Goal: Ask a question

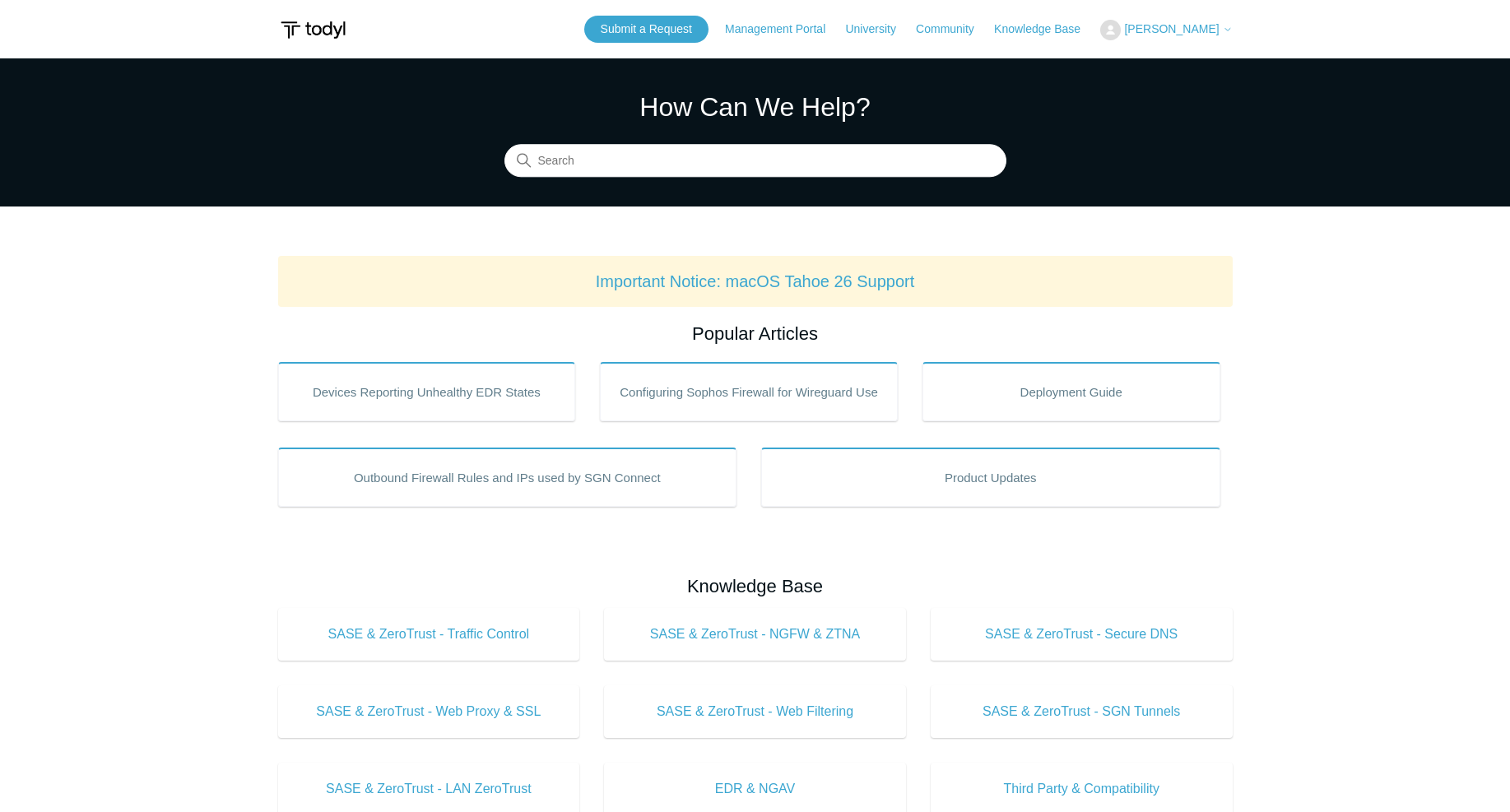
click at [1154, 30] on span "[PERSON_NAME]" at bounding box center [1171, 29] width 94 height 13
click at [1145, 61] on link "My Support Requests" at bounding box center [1181, 65] width 160 height 29
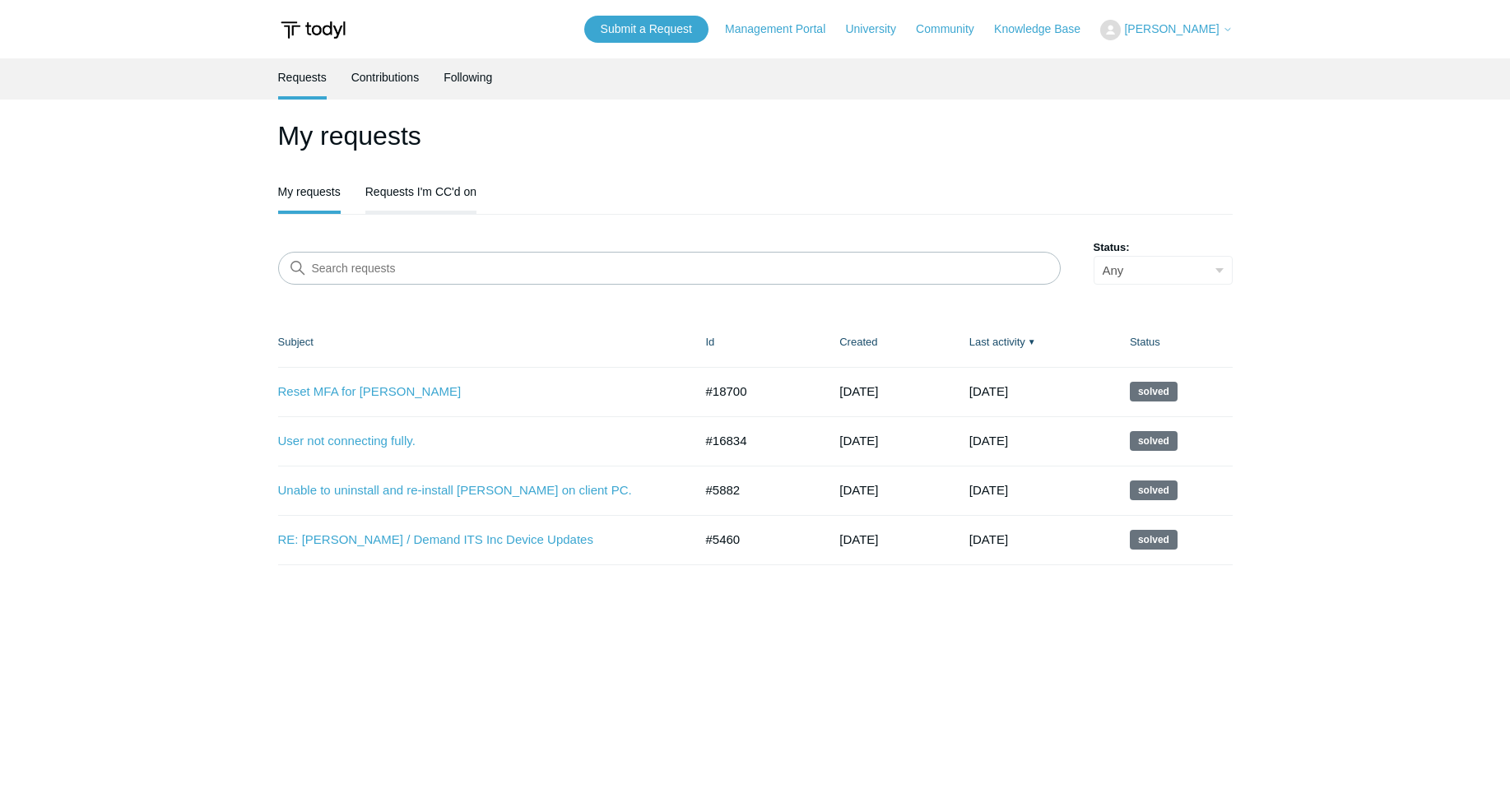
click at [410, 186] on link "Requests I'm CC'd on" at bounding box center [421, 190] width 111 height 35
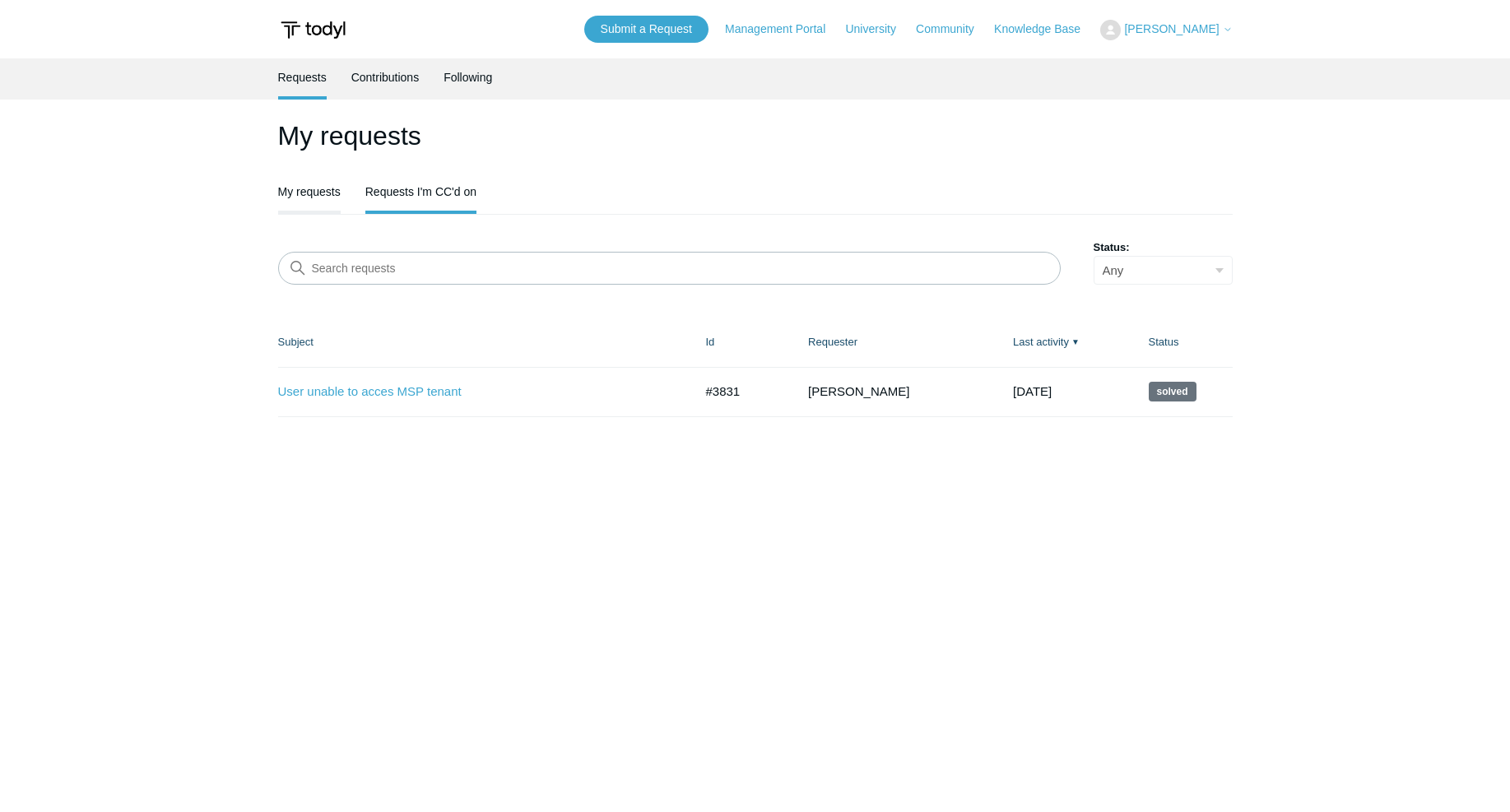
click at [320, 190] on link "My requests" at bounding box center [309, 190] width 62 height 35
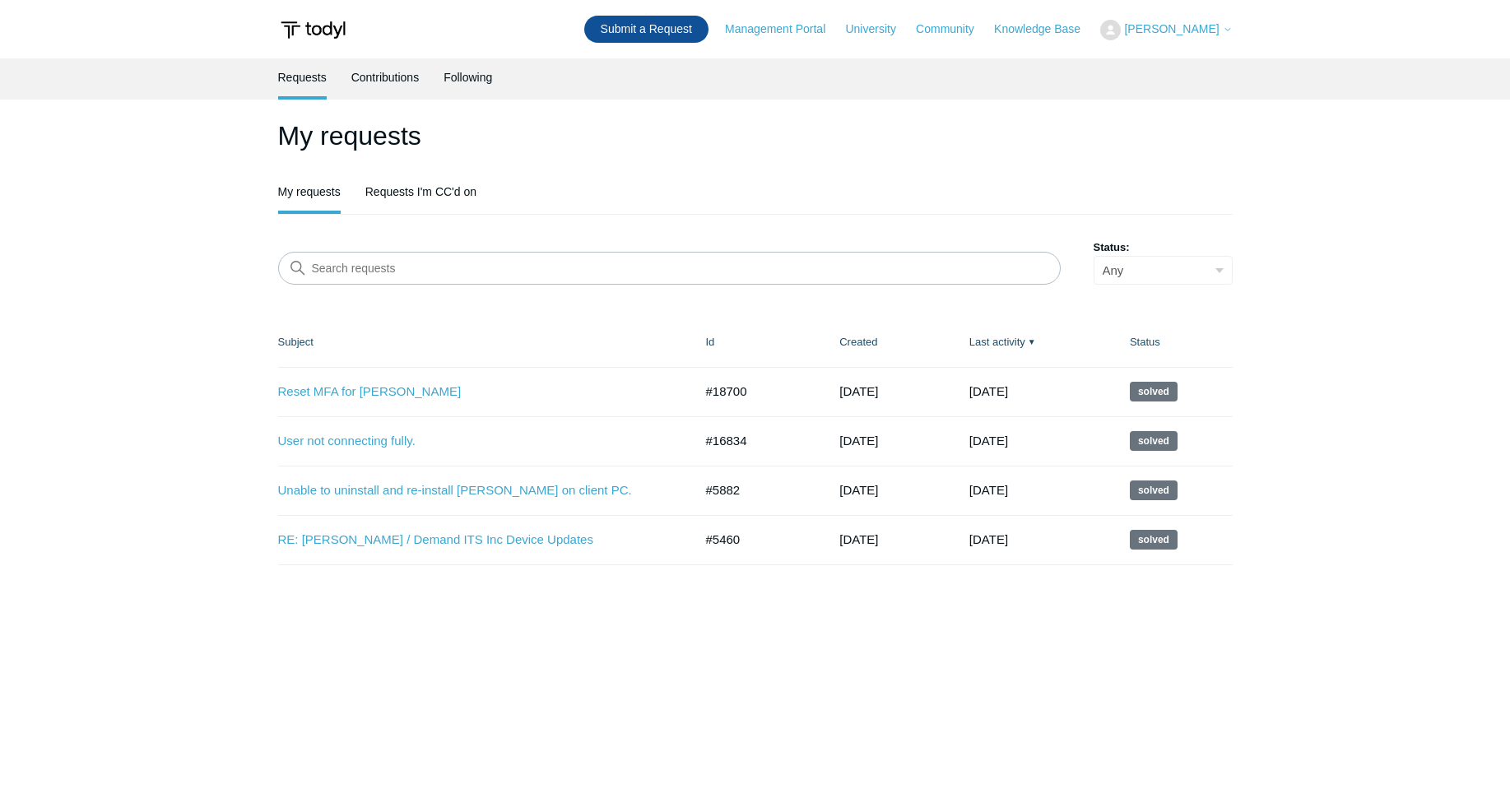
click at [651, 32] on link "Submit a Request" at bounding box center [645, 29] width 124 height 27
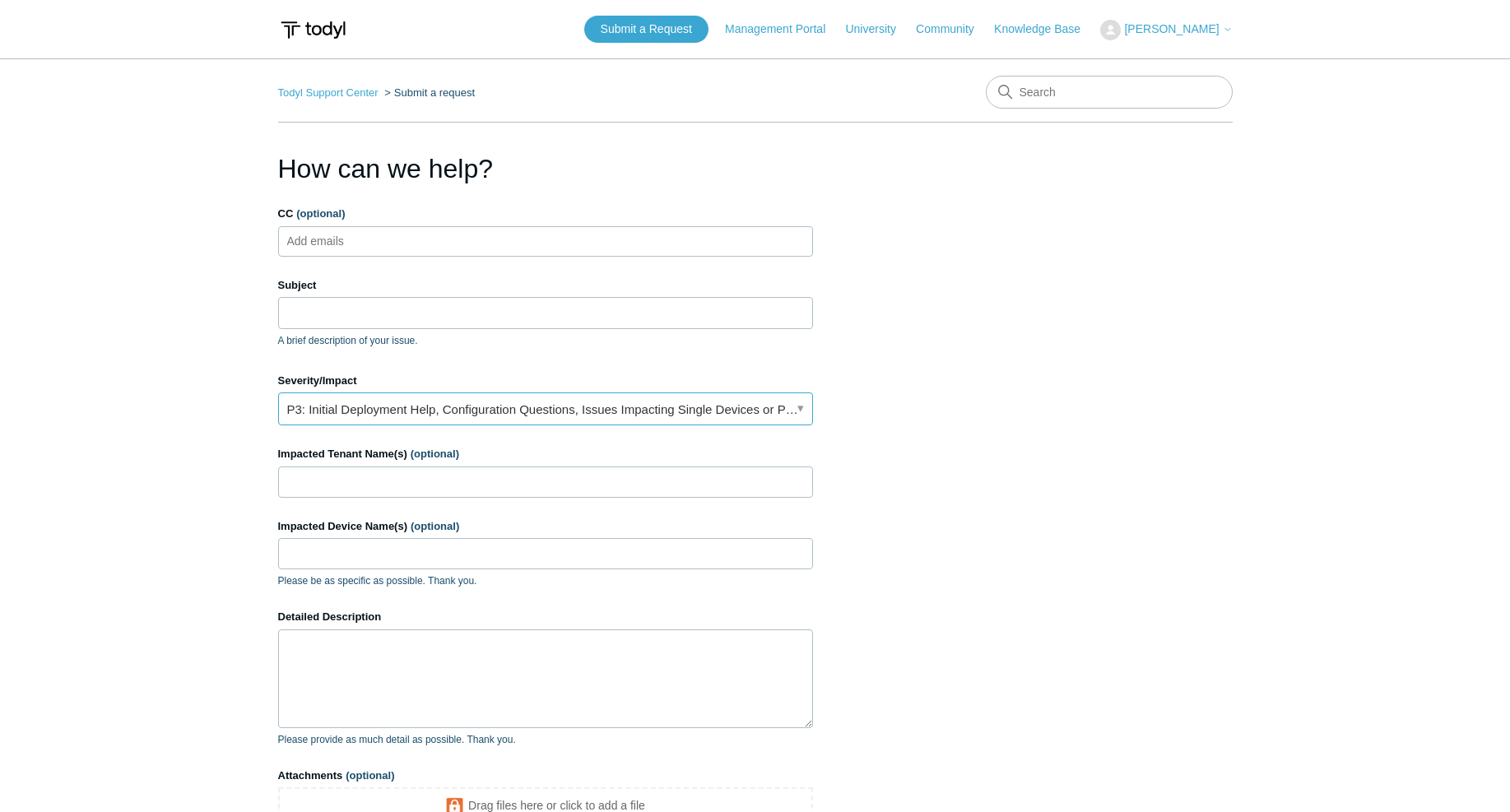
click at [356, 397] on link "P3: Initial Deployment Help, Configuration Questions, Issues Impacting Single D…" at bounding box center [545, 409] width 535 height 33
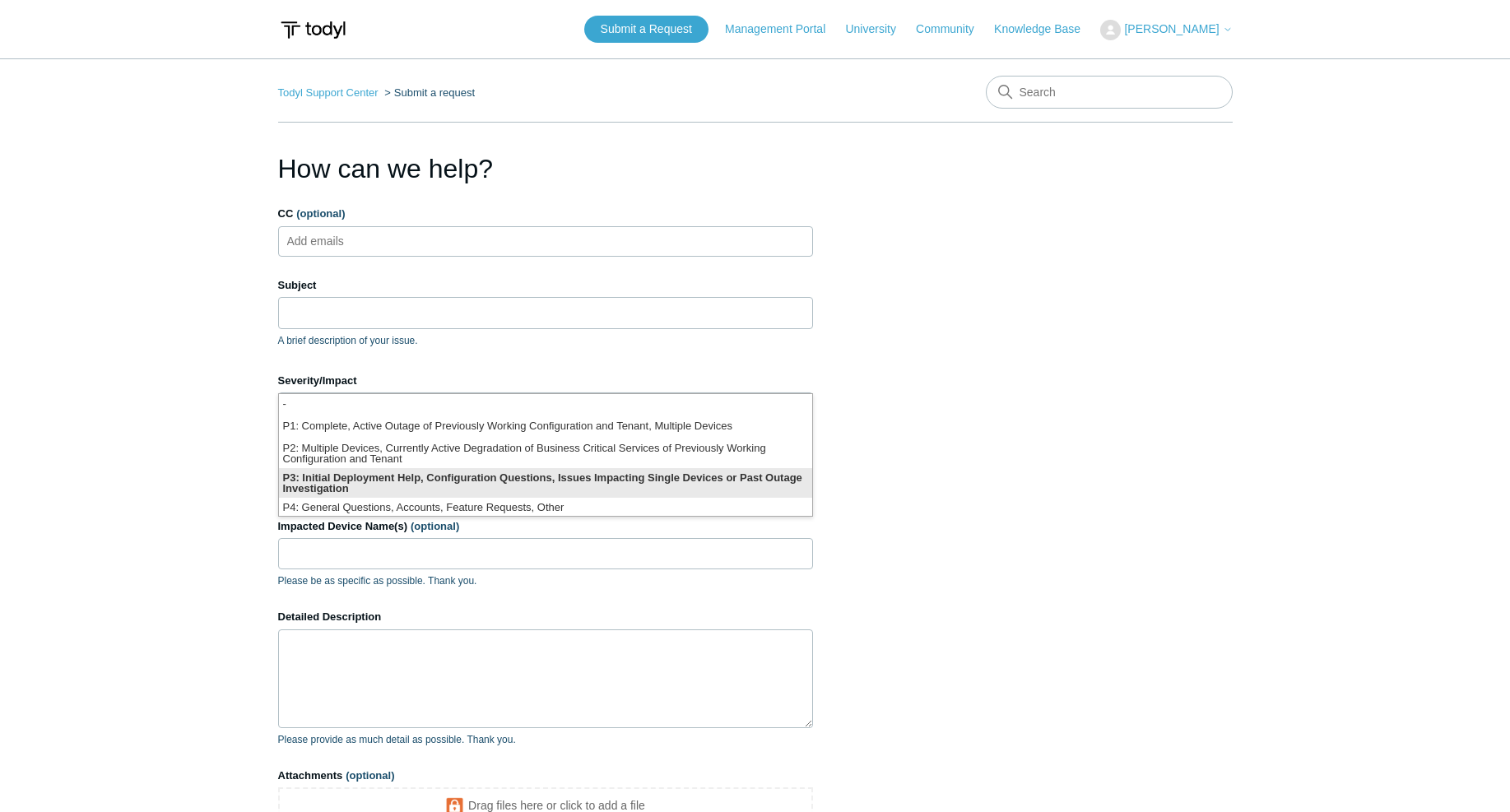
click at [343, 478] on li "P3: Initial Deployment Help, Configuration Questions, Issues Impacting Single D…" at bounding box center [545, 483] width 533 height 29
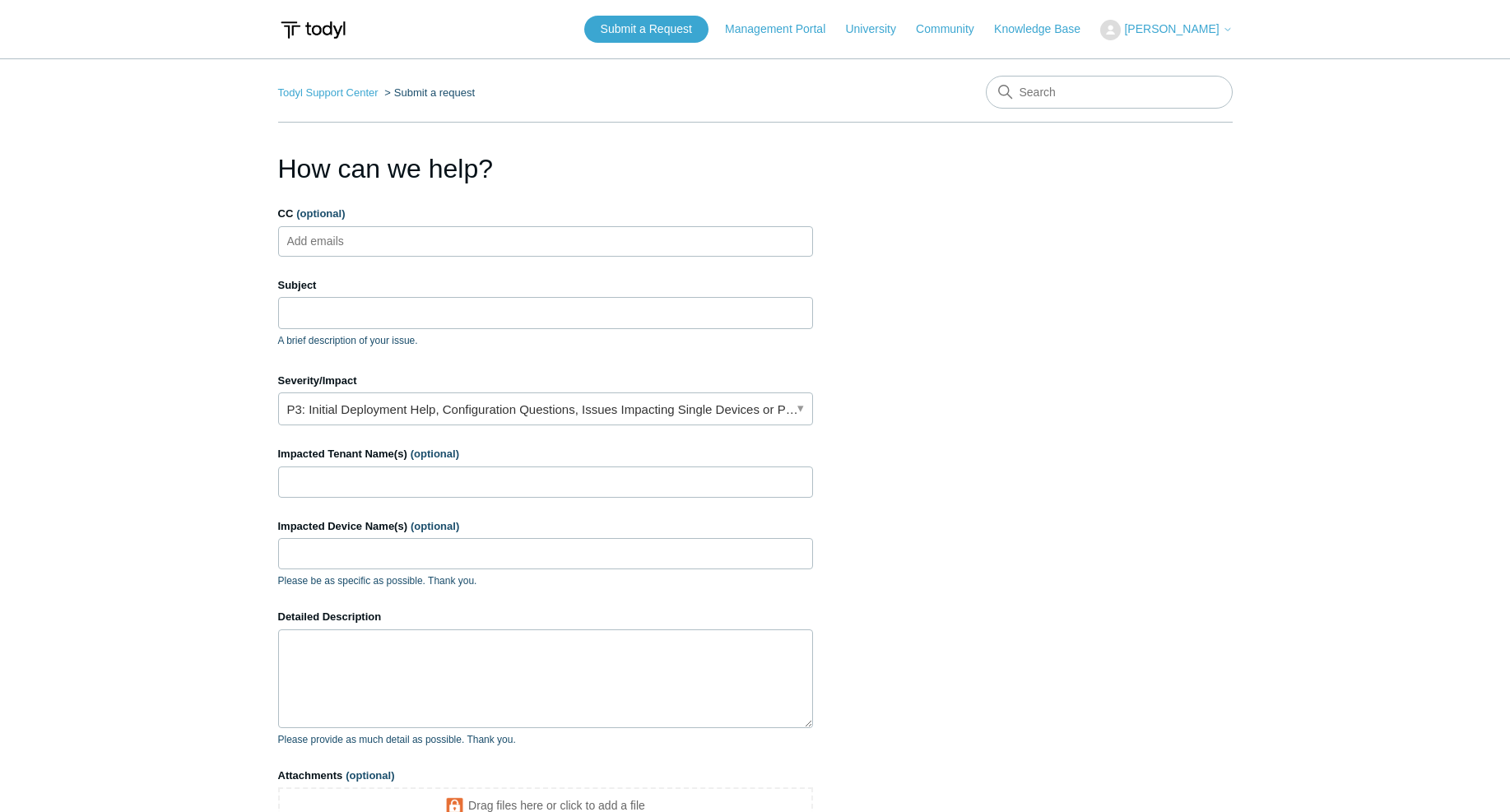
click at [70, 270] on main "Todyl Support Center Submit a request How can we help? CC (optional) Add emails…" at bounding box center [755, 482] width 1510 height 848
